Goal: Find specific page/section: Find specific page/section

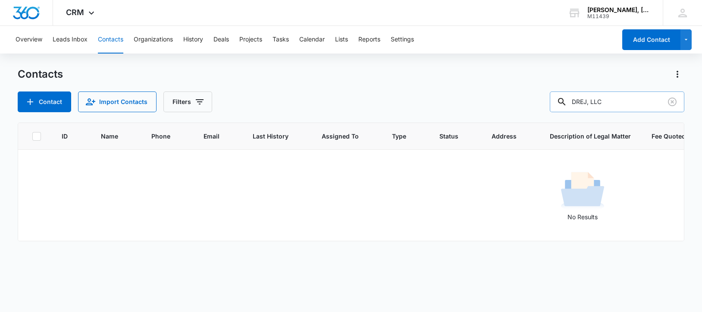
drag, startPoint x: 581, startPoint y: 99, endPoint x: 639, endPoint y: 99, distance: 57.8
click at [639, 99] on input "DREJ, LLC" at bounding box center [617, 101] width 134 height 21
paste input "[PERSON_NAME]"
type input "[PERSON_NAME]"
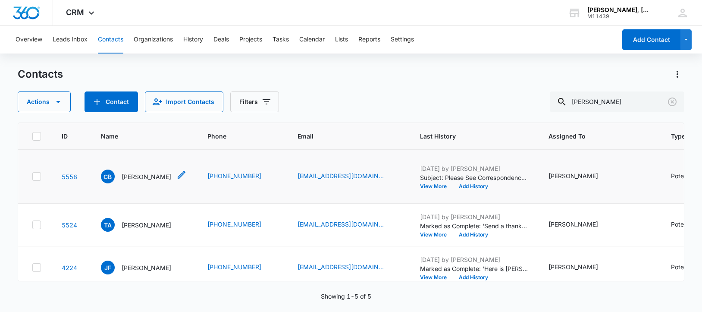
click at [134, 181] on p "[PERSON_NAME]" at bounding box center [147, 176] width 50 height 9
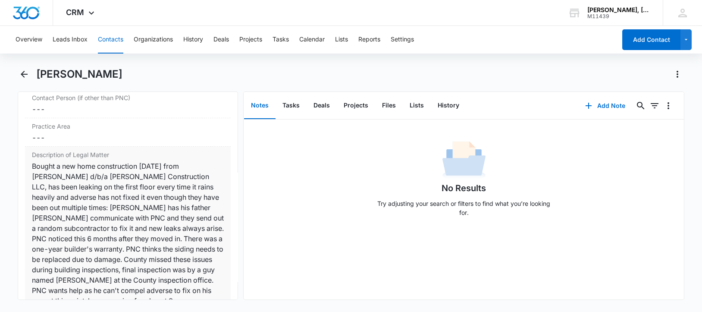
scroll to position [700, 0]
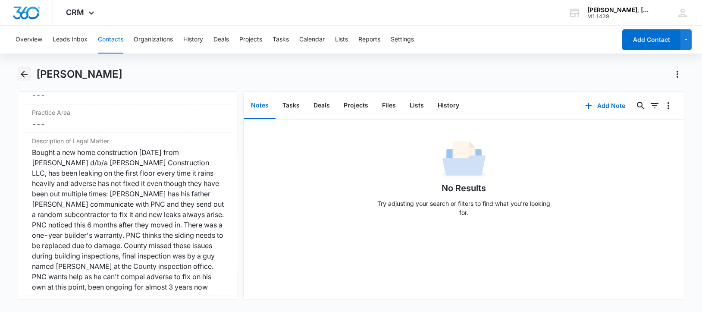
click at [24, 77] on icon "Back" at bounding box center [24, 74] width 7 height 7
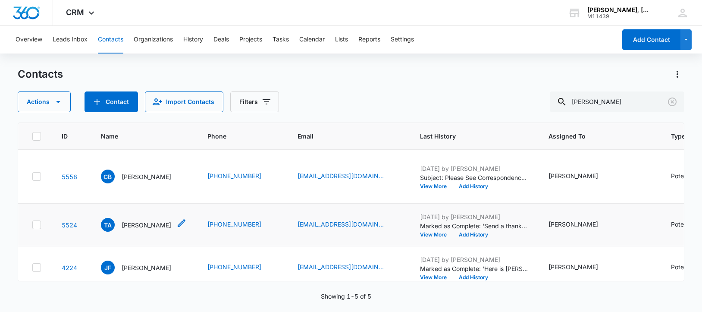
click at [155, 229] on p "[PERSON_NAME]" at bounding box center [147, 224] width 50 height 9
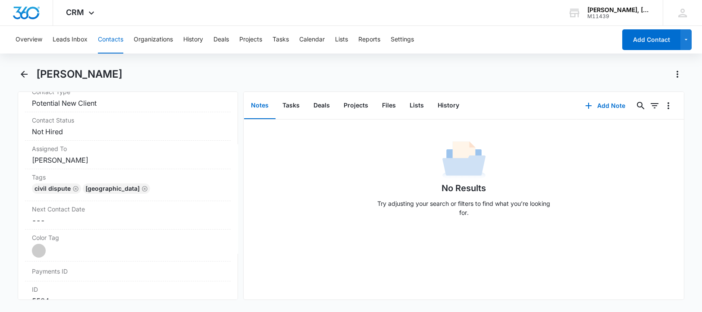
scroll to position [325, 0]
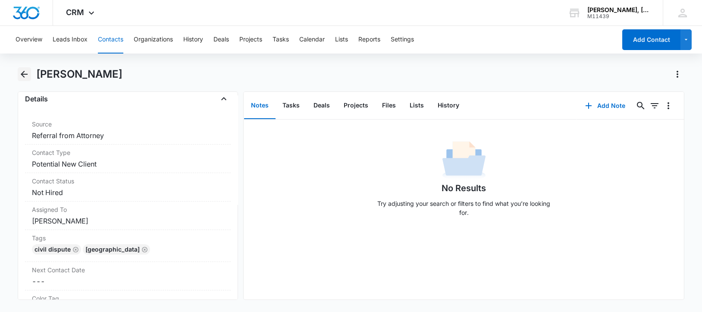
click at [21, 67] on button "Back" at bounding box center [24, 74] width 13 height 14
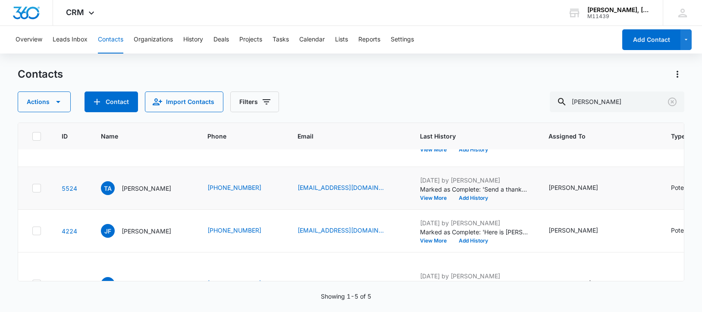
scroll to position [53, 0]
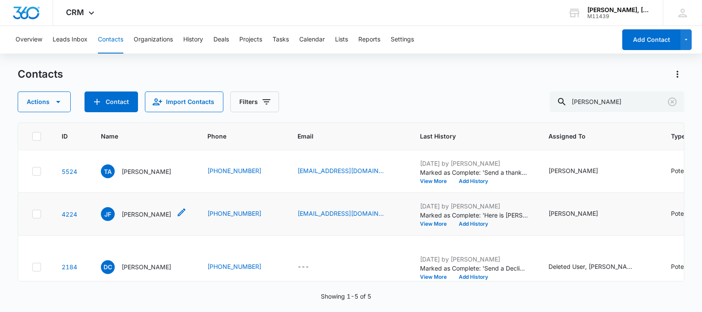
click at [140, 219] on p "[PERSON_NAME]" at bounding box center [147, 213] width 50 height 9
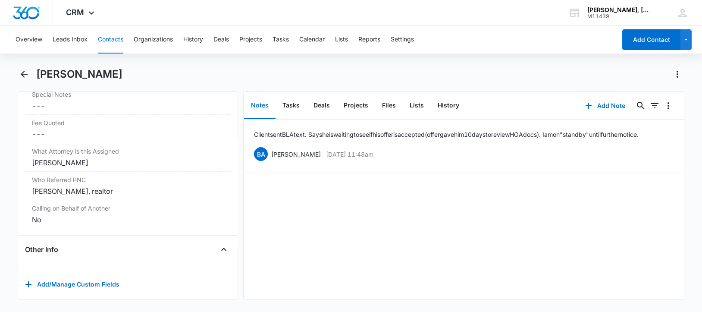
scroll to position [840, 0]
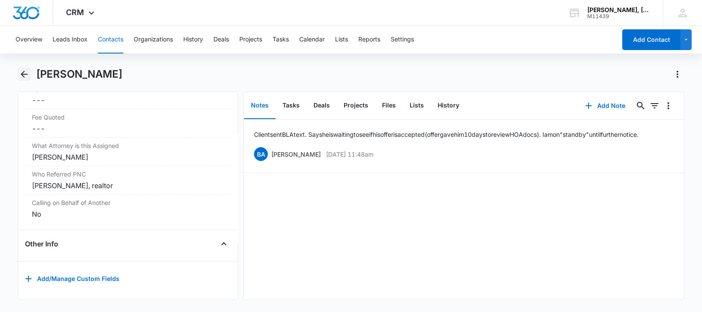
click at [25, 75] on icon "Back" at bounding box center [24, 74] width 10 height 10
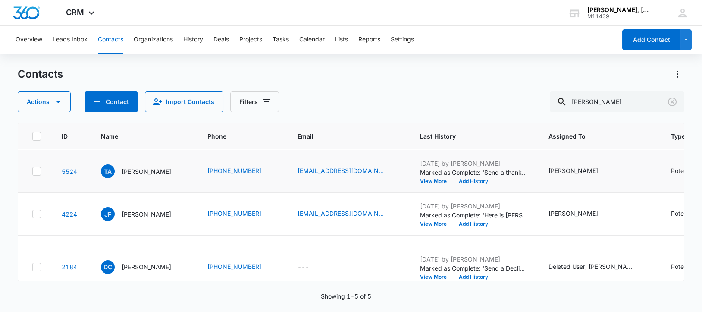
scroll to position [108, 0]
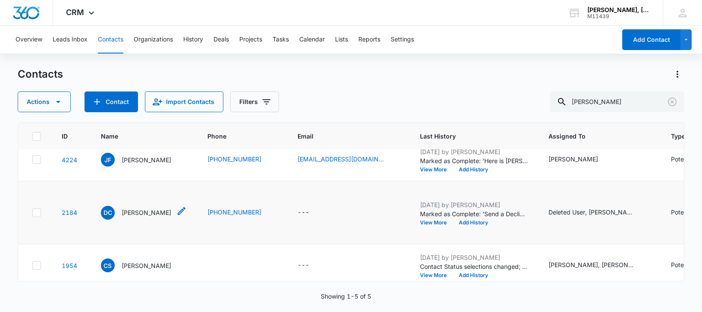
click at [136, 217] on p "[PERSON_NAME]" at bounding box center [147, 212] width 50 height 9
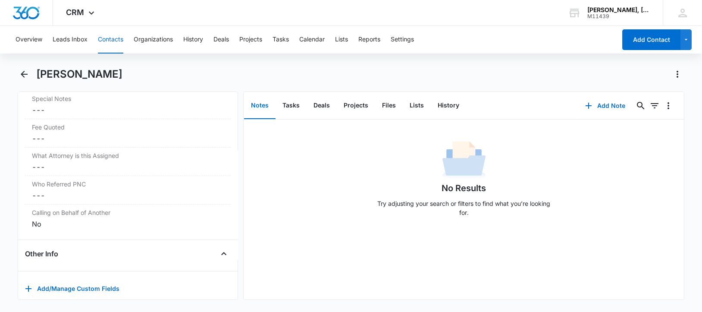
scroll to position [933, 0]
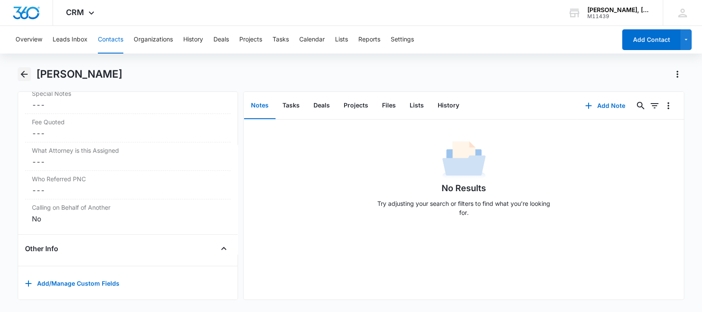
click at [22, 71] on icon "Back" at bounding box center [24, 74] width 10 height 10
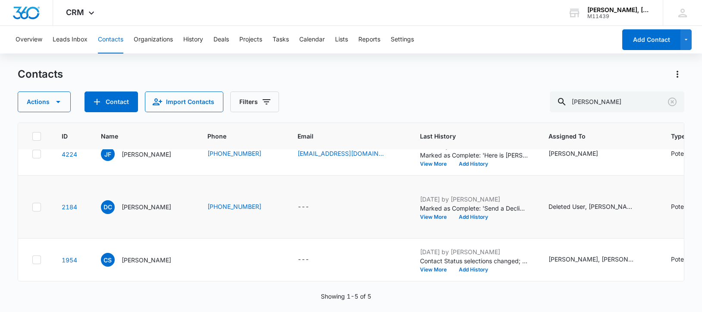
scroll to position [172, 0]
click at [143, 255] on p "[PERSON_NAME]" at bounding box center [147, 259] width 50 height 9
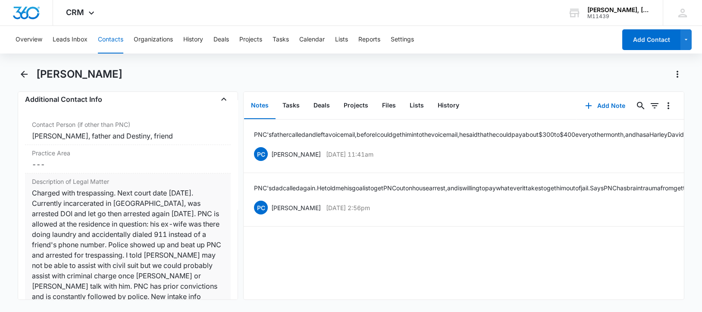
scroll to position [700, 0]
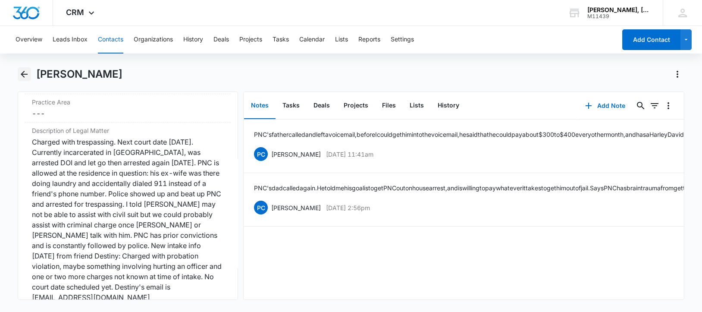
click at [23, 76] on icon "Back" at bounding box center [24, 74] width 7 height 7
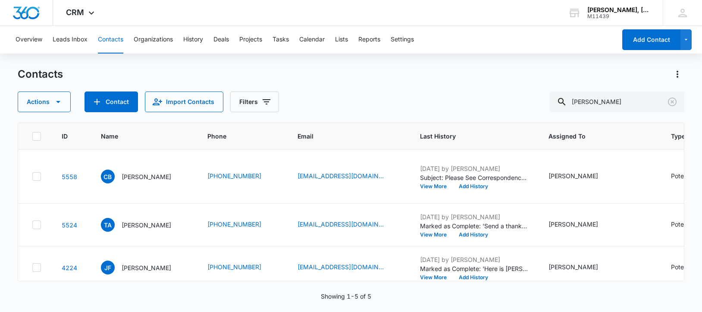
scroll to position [172, 0]
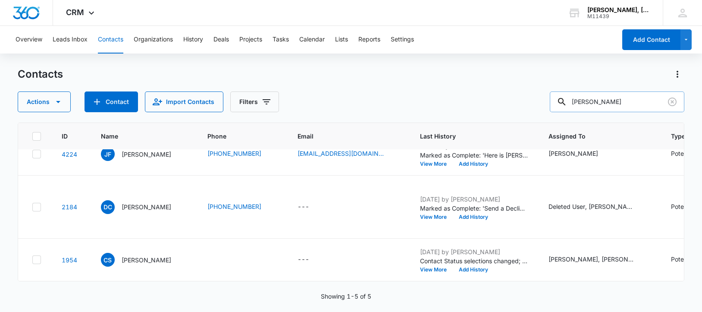
drag, startPoint x: 582, startPoint y: 102, endPoint x: 637, endPoint y: 102, distance: 55.2
click at [642, 102] on input "[PERSON_NAME]" at bounding box center [617, 101] width 134 height 21
paste input "[PERSON_NAME]"
type input "[PERSON_NAME]"
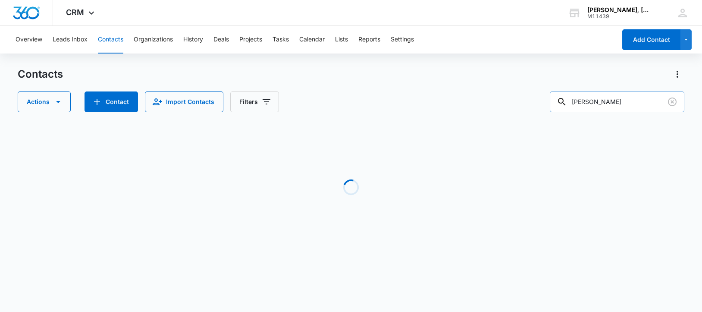
scroll to position [0, 0]
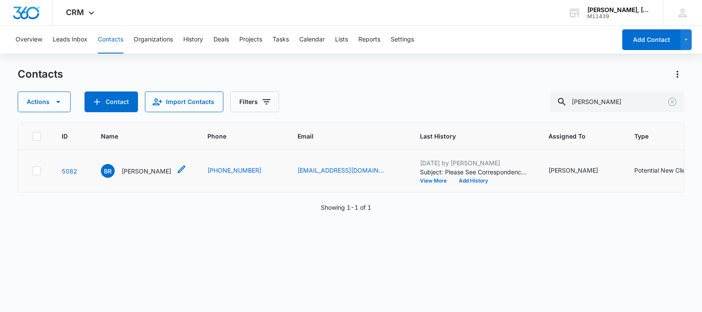
click at [150, 175] on p "[PERSON_NAME]" at bounding box center [147, 170] width 50 height 9
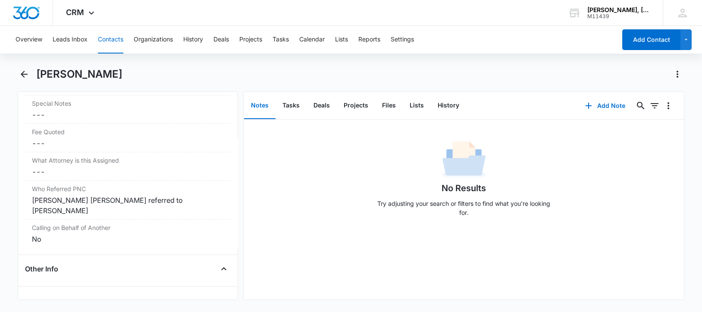
scroll to position [850, 0]
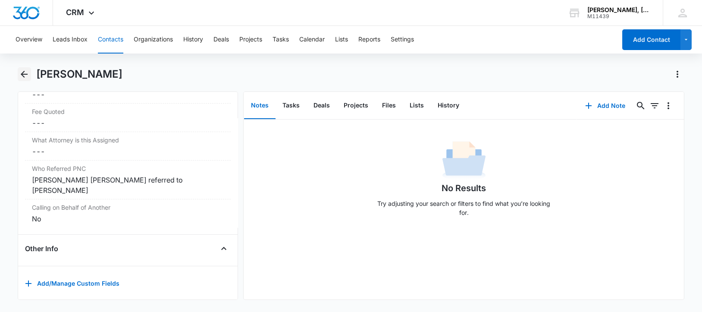
click at [20, 73] on icon "Back" at bounding box center [24, 74] width 10 height 10
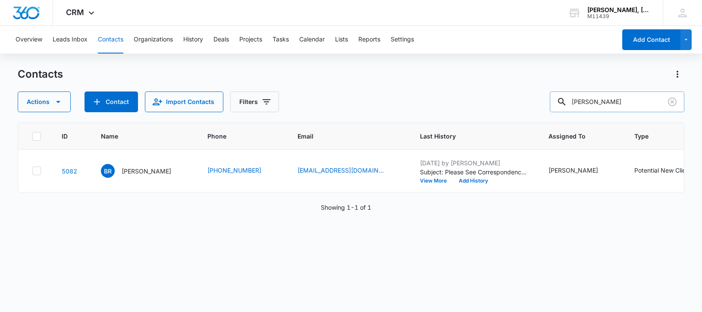
drag, startPoint x: 581, startPoint y: 100, endPoint x: 653, endPoint y: 104, distance: 71.2
click at [653, 104] on input "[PERSON_NAME]" at bounding box center [617, 101] width 134 height 21
paste input "Grove Chattanooga LLC"
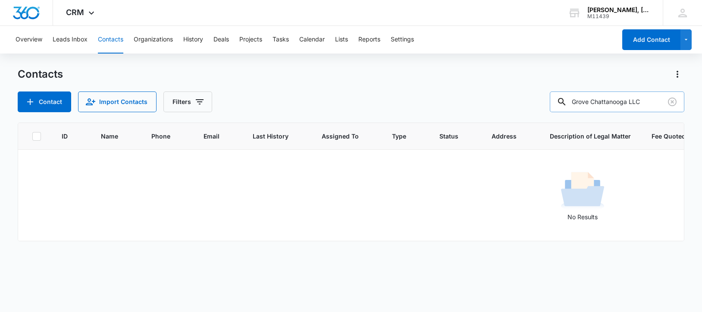
drag, startPoint x: 581, startPoint y: 97, endPoint x: 659, endPoint y: 102, distance: 78.2
click at [659, 102] on input "Grove Chattanooga LLC" at bounding box center [617, 101] width 134 height 21
paste input "Ardmore at [PERSON_NAME]"
drag, startPoint x: 581, startPoint y: 105, endPoint x: 654, endPoint y: 105, distance: 72.8
click at [654, 105] on input "Ardmore at [PERSON_NAME]" at bounding box center [617, 101] width 134 height 21
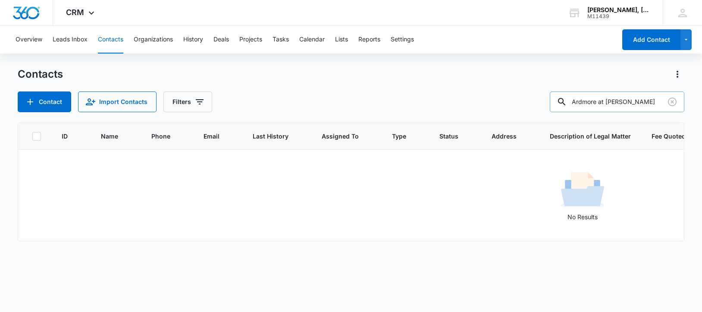
paste input "Brown Bros., Incorporated"
drag, startPoint x: 581, startPoint y: 101, endPoint x: 670, endPoint y: 100, distance: 88.8
click at [670, 100] on div "Brown Bros., Incorporated" at bounding box center [617, 101] width 134 height 21
paste input "[PERSON_NAME]"
type input "[PERSON_NAME]"
